Goal: Task Accomplishment & Management: Use online tool/utility

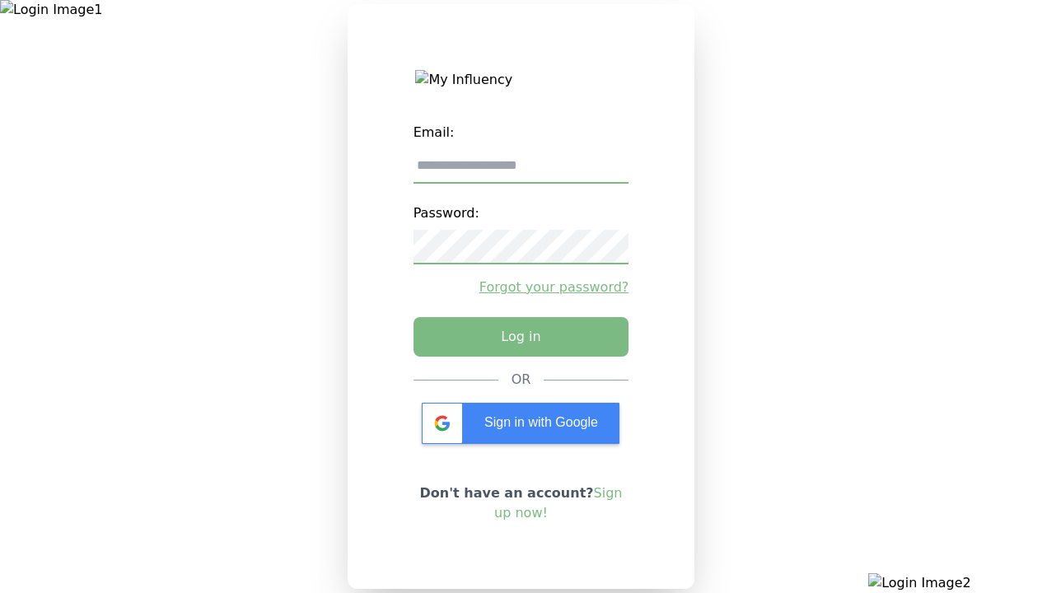
click at [521, 172] on input "email" at bounding box center [521, 166] width 216 height 35
type input "**********"
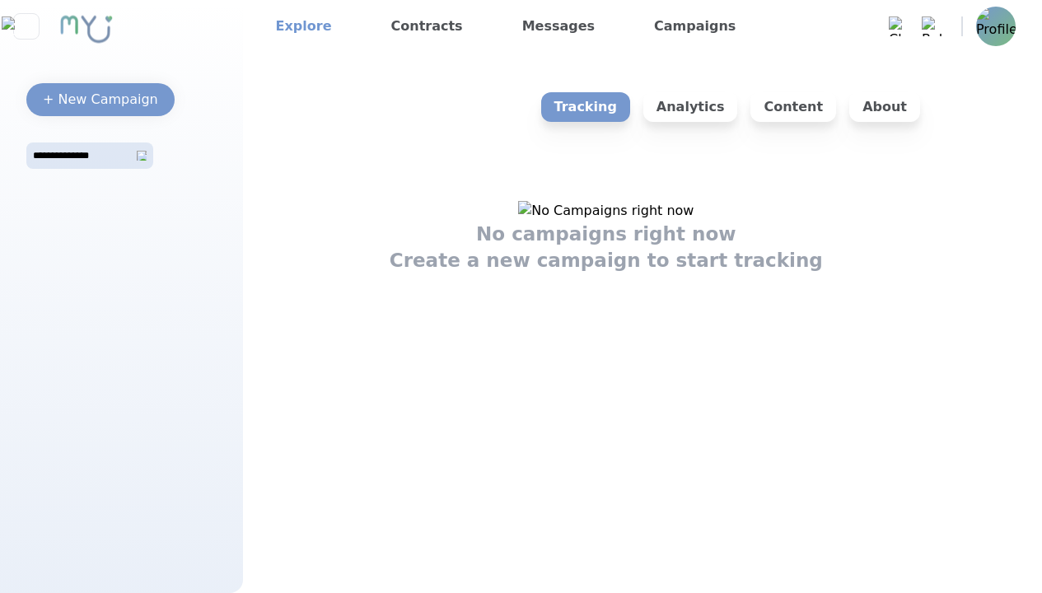
click at [298, 26] on link "Explore" at bounding box center [303, 26] width 69 height 26
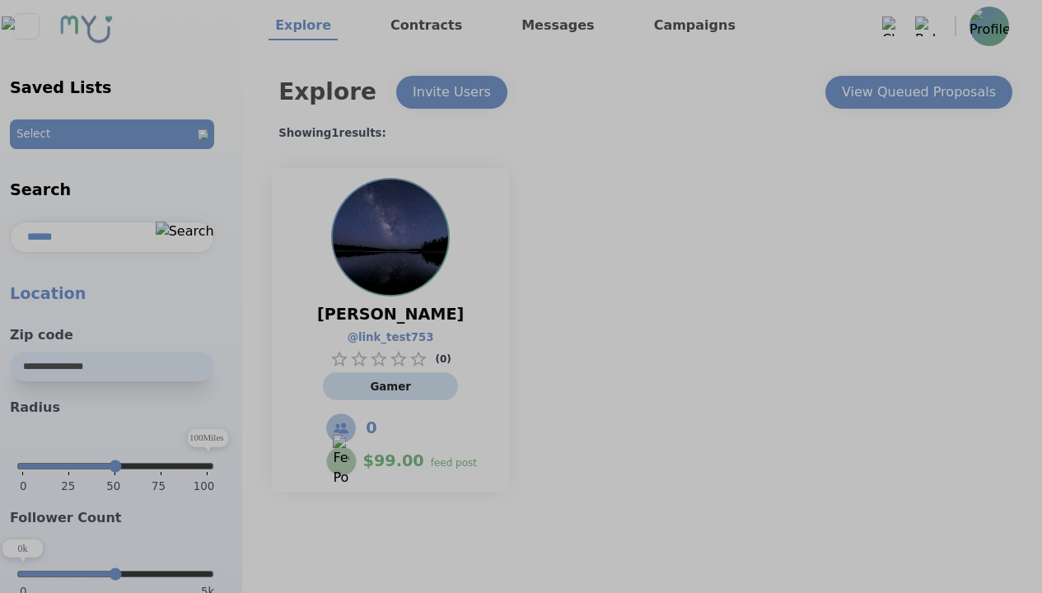
select select "*"
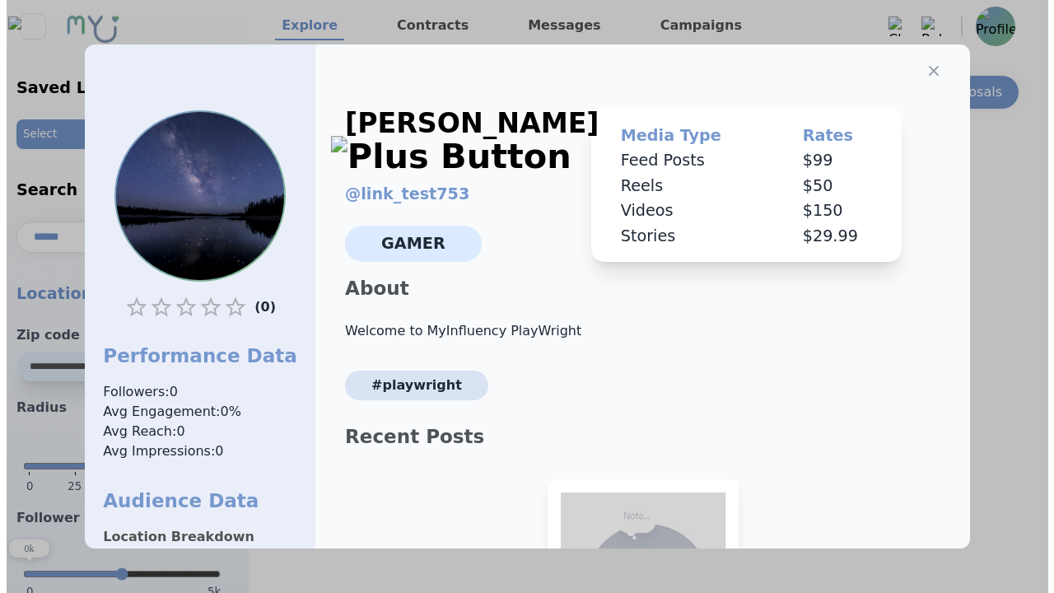
scroll to position [229, 0]
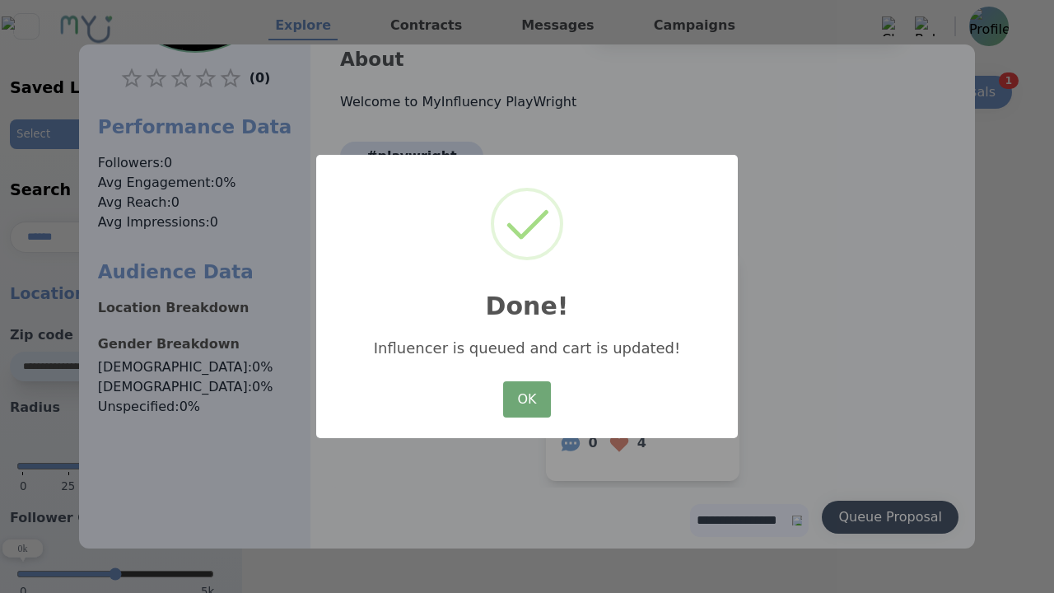
click at [527, 400] on button "OK" at bounding box center [527, 399] width 48 height 36
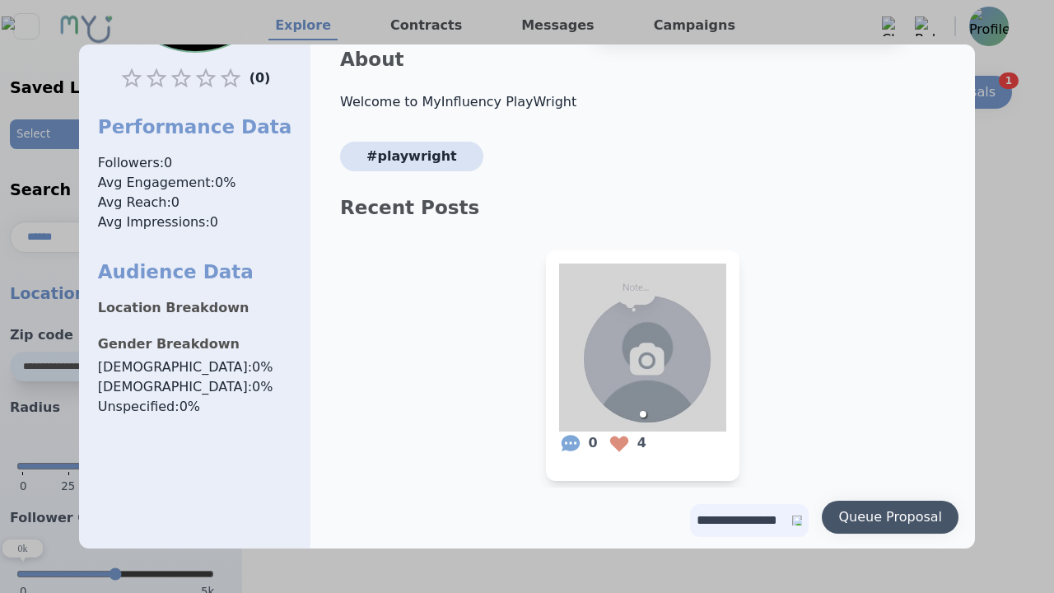
scroll to position [0, 0]
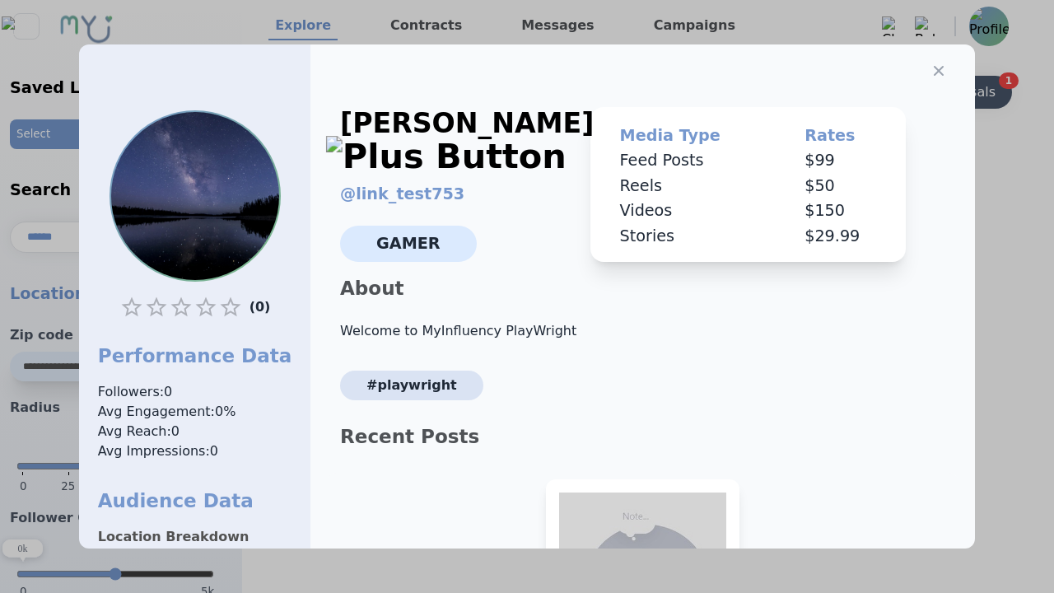
click at [934, 66] on icon "button" at bounding box center [939, 71] width 10 height 10
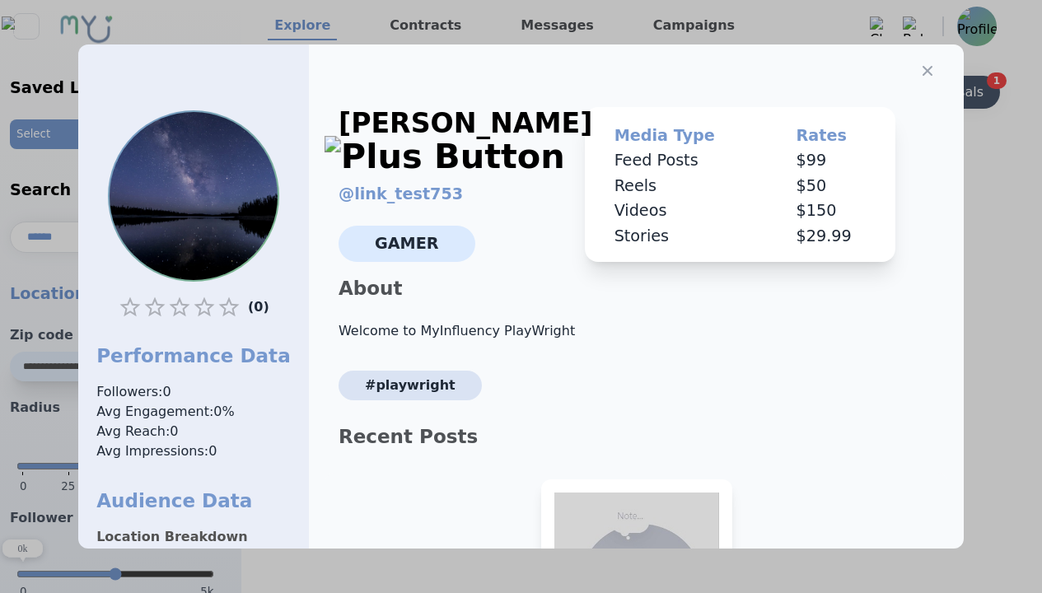
click at [918, 92] on div "View Queued Proposals" at bounding box center [906, 92] width 154 height 20
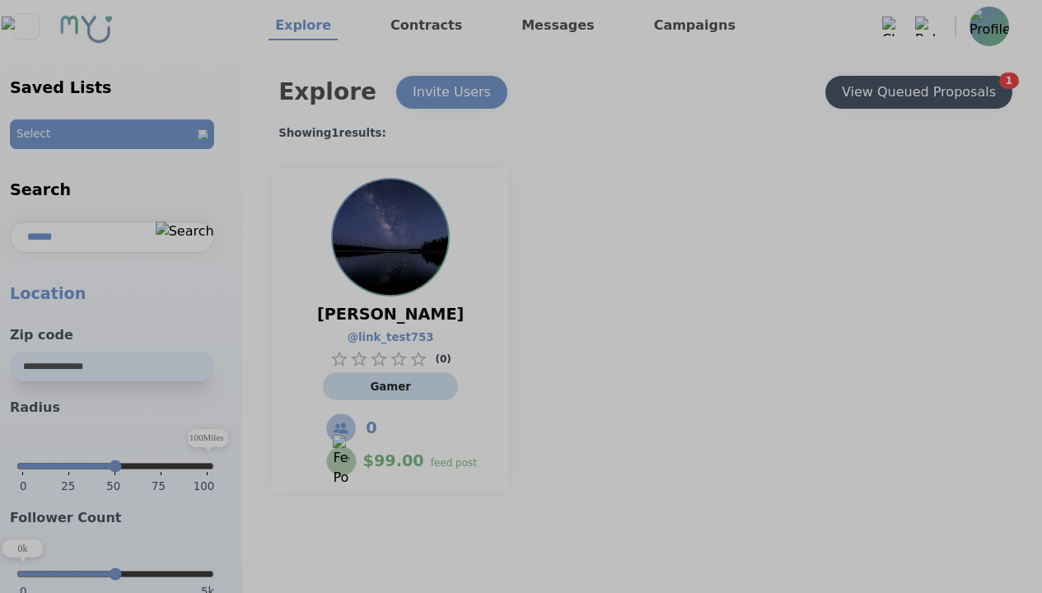
select select "*"
type input "***"
select select "*"
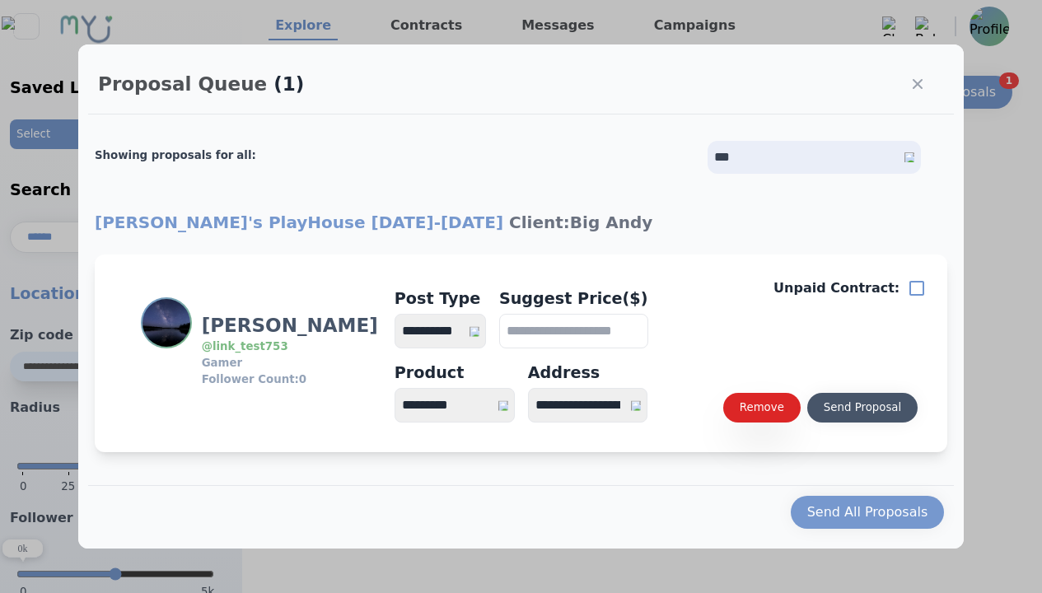
click at [862, 408] on div "Send Proposal" at bounding box center [862, 407] width 77 height 16
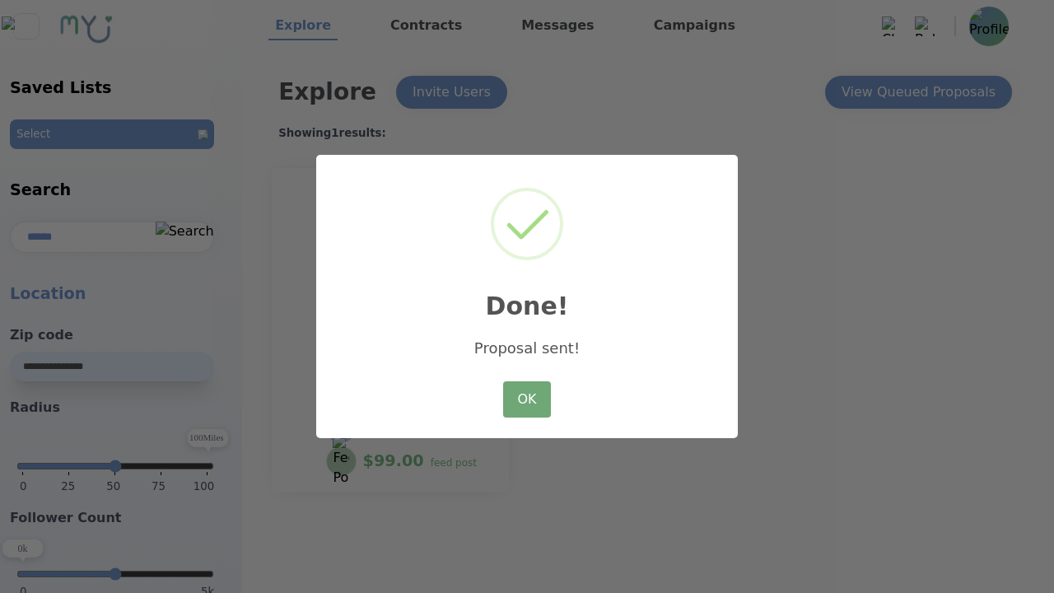
click at [527, 400] on button "OK" at bounding box center [527, 399] width 48 height 36
